Goal: Task Accomplishment & Management: Manage account settings

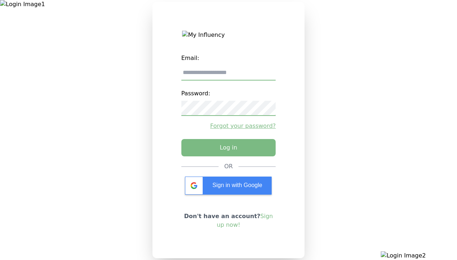
click at [228, 75] on input "email" at bounding box center [228, 72] width 95 height 15
type input "**********"
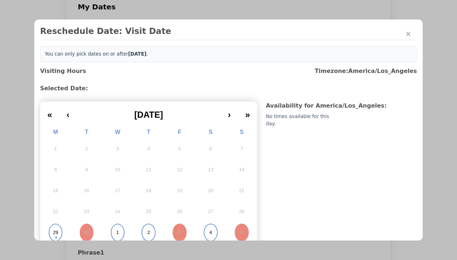
click at [117, 230] on abbr "1" at bounding box center [117, 232] width 3 height 7
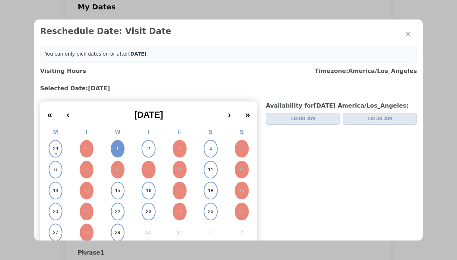
click at [300, 116] on span "10:00 AM" at bounding box center [303, 118] width 26 height 7
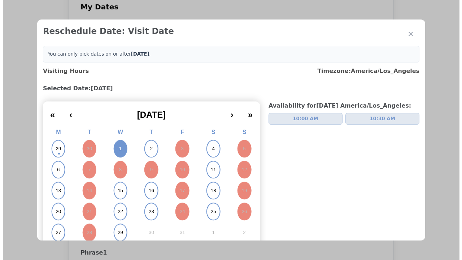
scroll to position [3, 0]
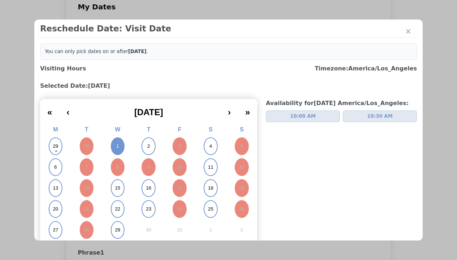
click at [114, 170] on div "Update Submission Date" at bounding box center [115, 173] width 60 height 7
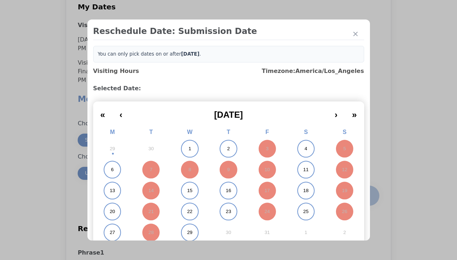
click at [189, 149] on abbr "1" at bounding box center [190, 149] width 3 height 7
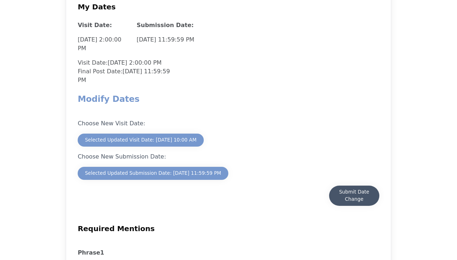
click at [354, 189] on div "Submit Date Change" at bounding box center [354, 196] width 36 height 14
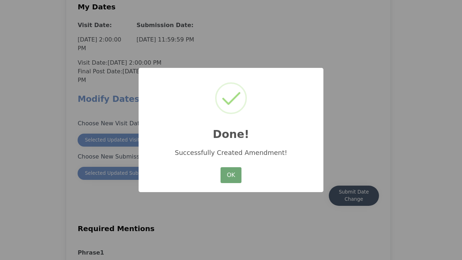
click at [231, 176] on button "OK" at bounding box center [231, 175] width 21 height 16
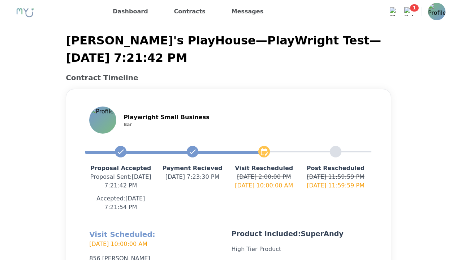
click at [435, 17] on img at bounding box center [436, 11] width 17 height 17
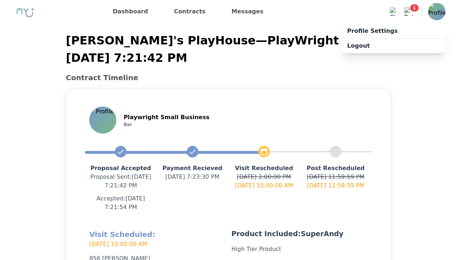
click at [435, 12] on img at bounding box center [436, 11] width 17 height 17
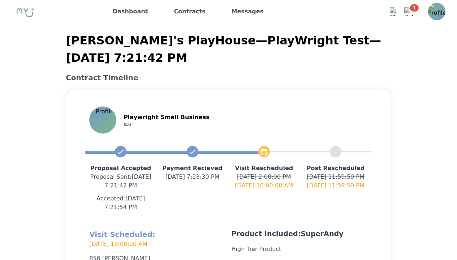
click at [437, 12] on img at bounding box center [436, 11] width 17 height 17
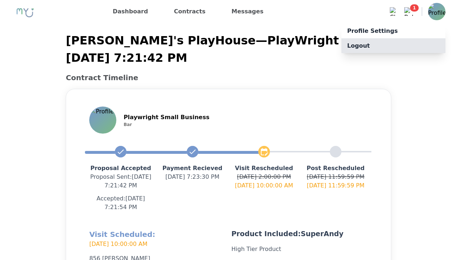
click at [424, 45] on p "Logout" at bounding box center [393, 45] width 104 height 15
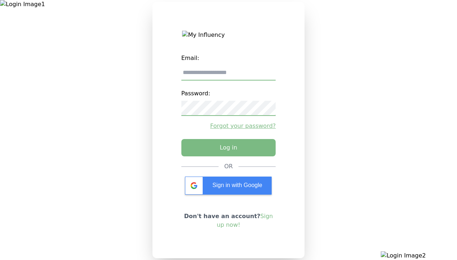
click at [221, 78] on input "email" at bounding box center [228, 72] width 95 height 15
paste input "**********"
type input "**********"
